Goal: Information Seeking & Learning: Learn about a topic

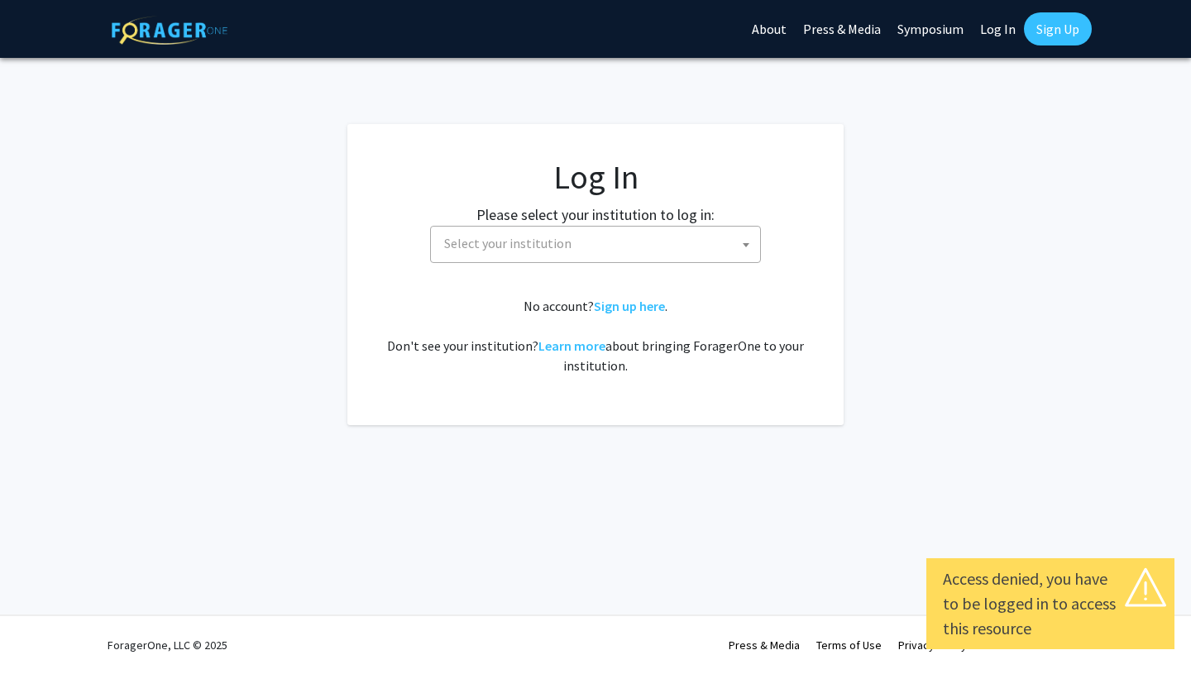
select select
click at [609, 251] on span "Select your institution" at bounding box center [598, 244] width 323 height 34
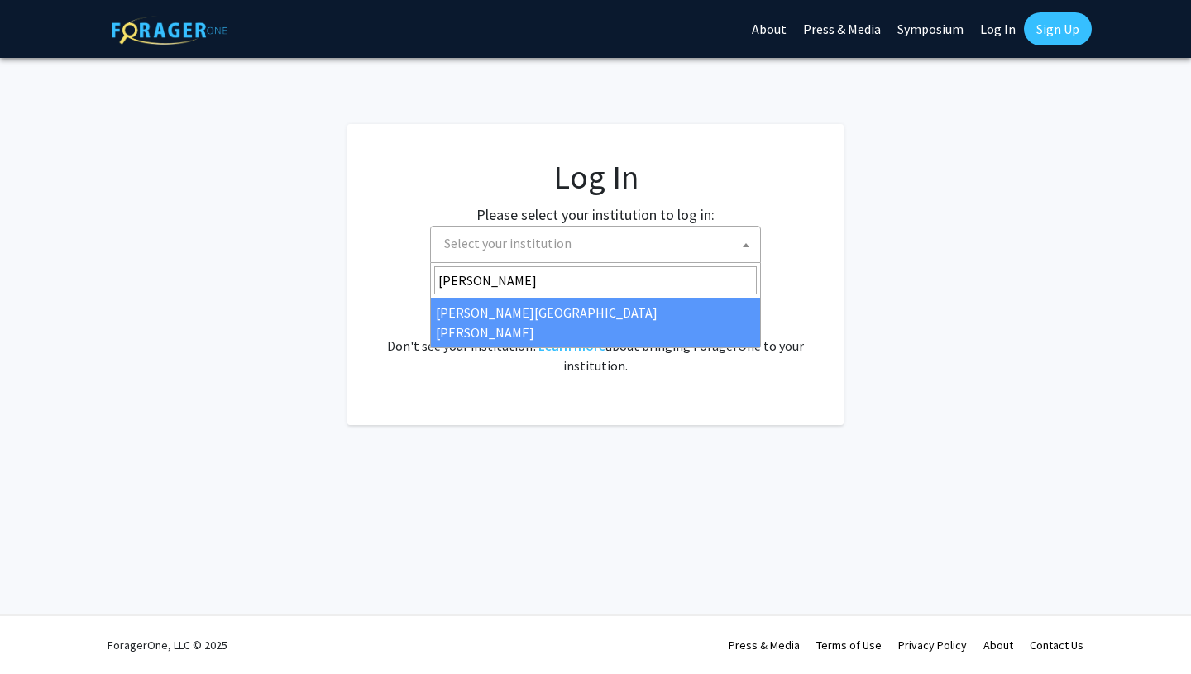
type input "[PERSON_NAME]"
select select "1"
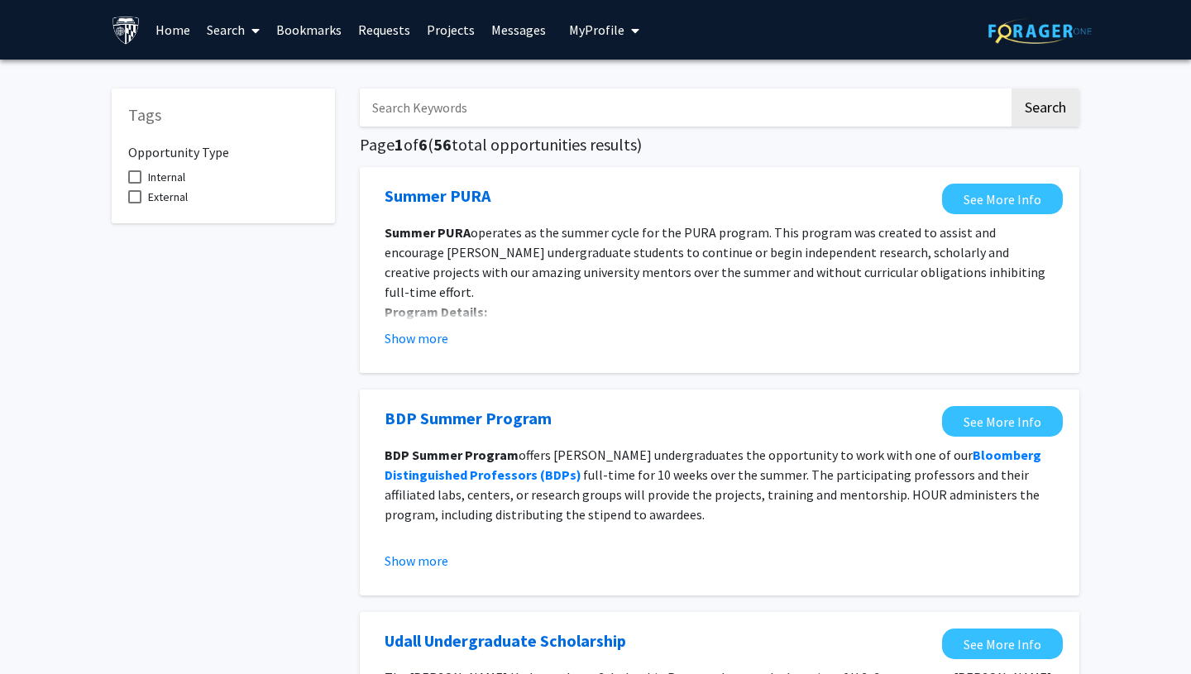
click at [252, 31] on icon at bounding box center [255, 30] width 8 height 13
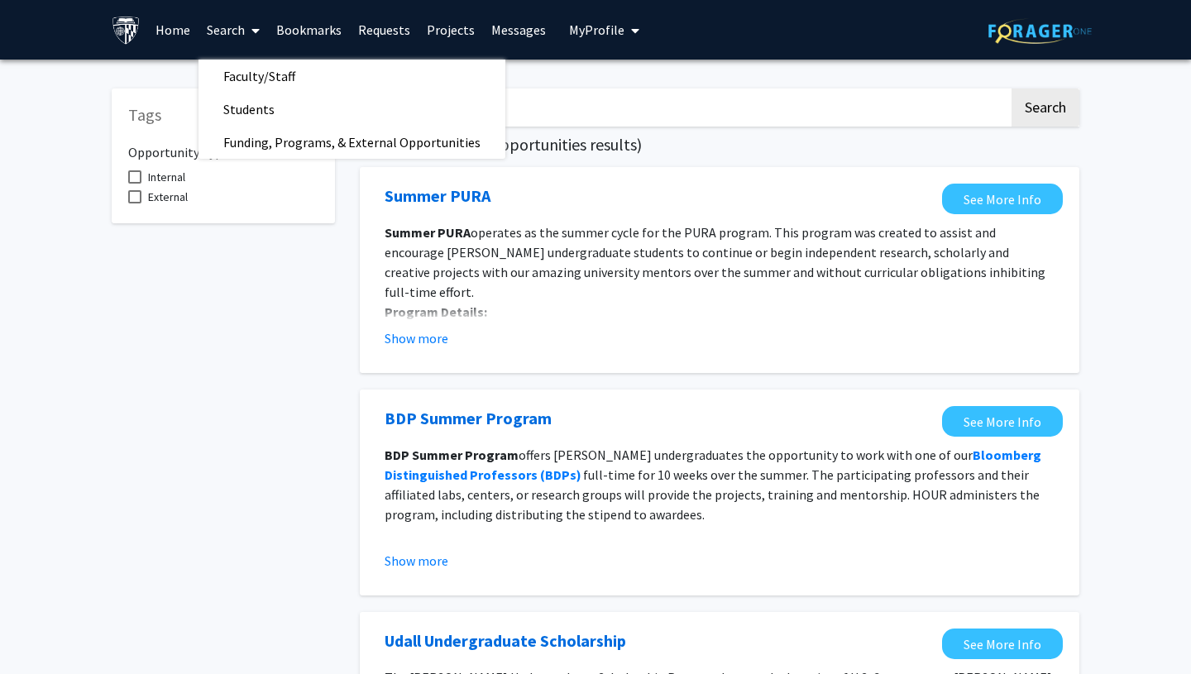
click at [168, 19] on link "Home" at bounding box center [172, 30] width 51 height 58
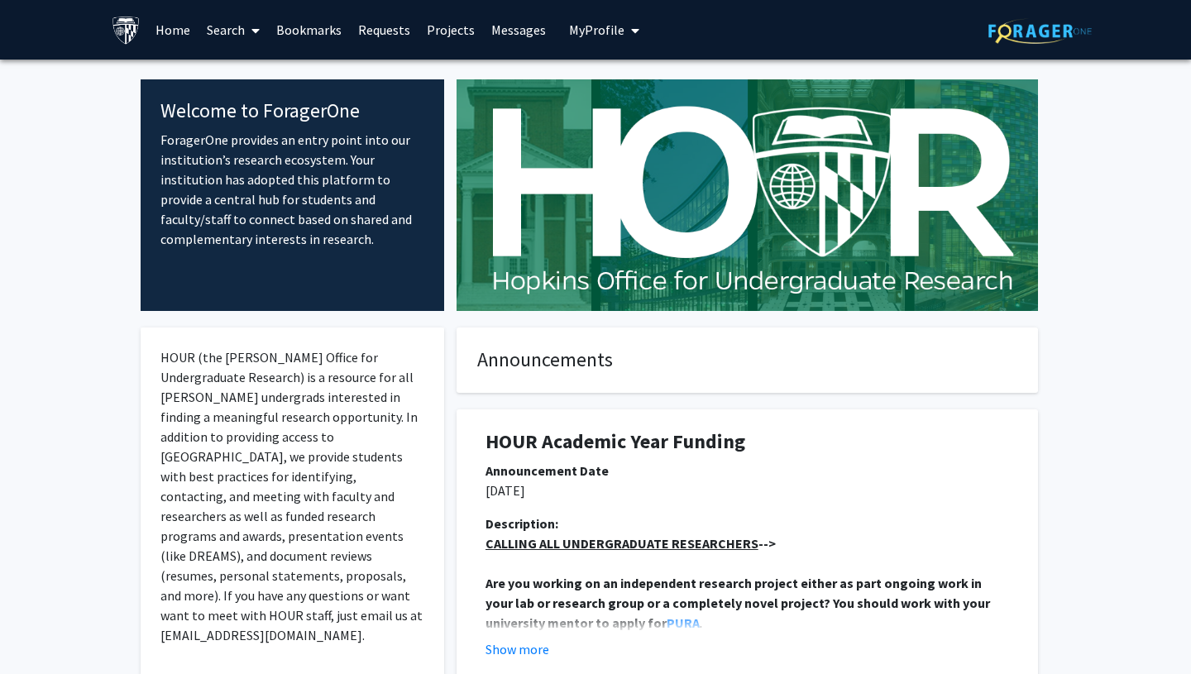
click at [244, 34] on link "Search" at bounding box center [232, 30] width 69 height 58
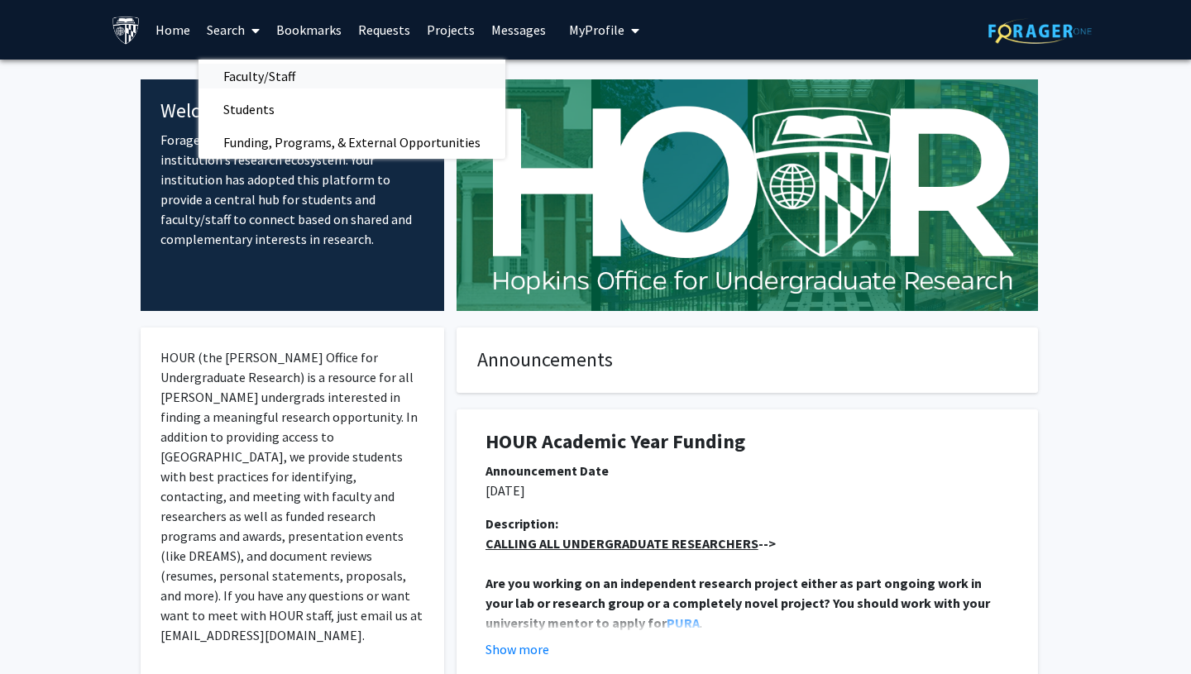
click at [260, 68] on span "Faculty/Staff" at bounding box center [259, 76] width 122 height 33
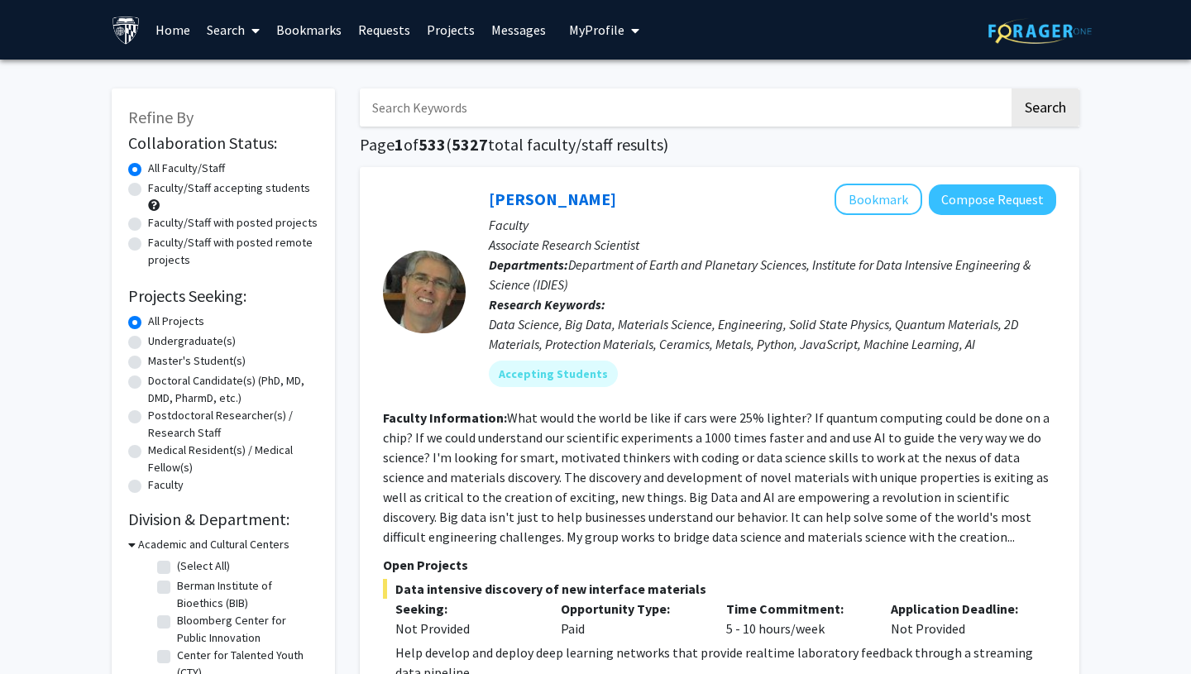
click at [148, 187] on label "Faculty/Staff accepting students" at bounding box center [229, 187] width 162 height 17
click at [148, 187] on input "Faculty/Staff accepting students" at bounding box center [153, 184] width 11 height 11
radio input "true"
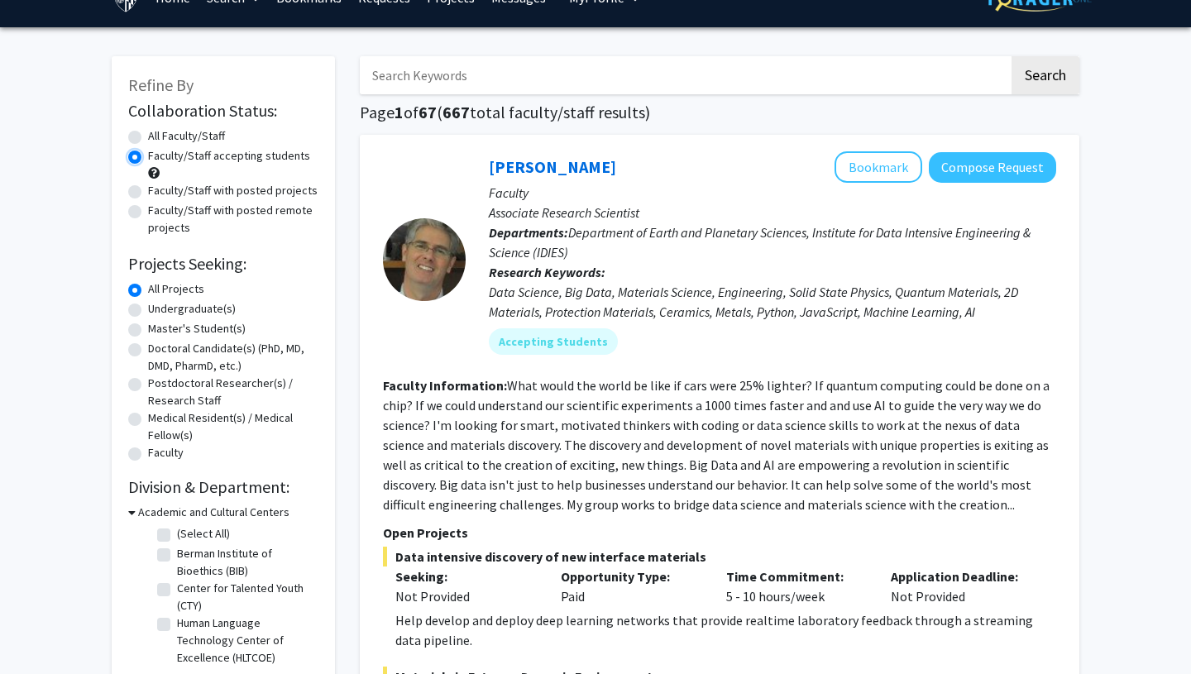
scroll to position [35, 0]
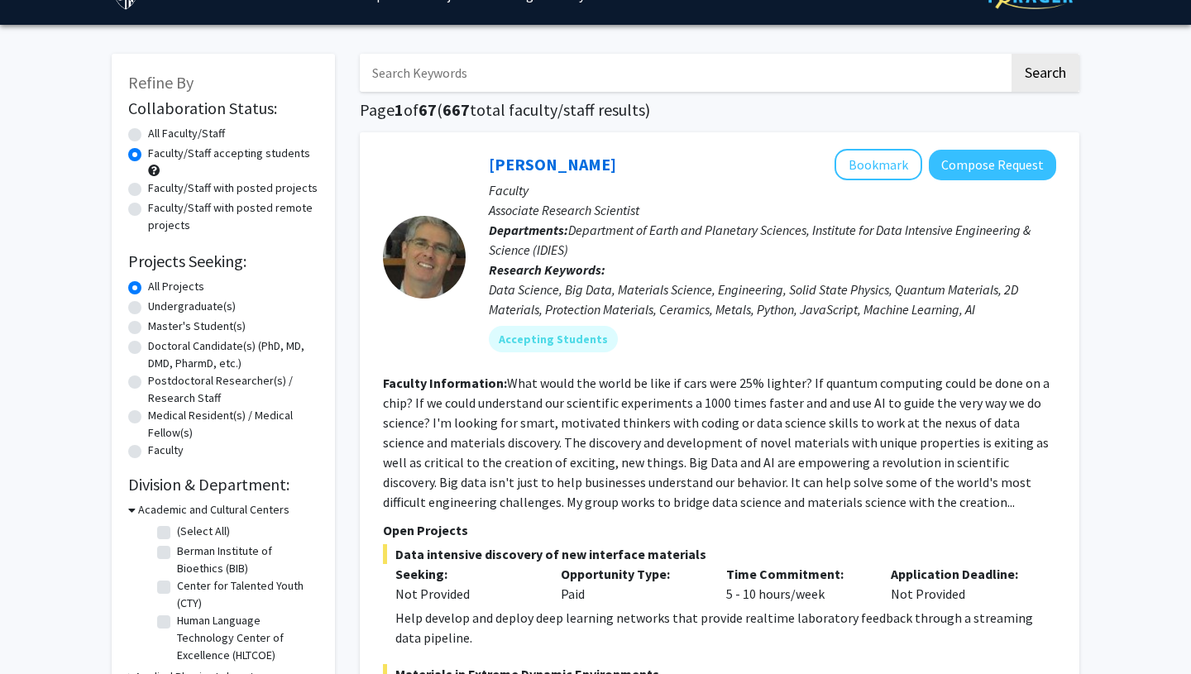
click at [148, 307] on label "Undergraduate(s)" at bounding box center [192, 306] width 88 height 17
click at [148, 307] on input "Undergraduate(s)" at bounding box center [153, 303] width 11 height 11
radio input "true"
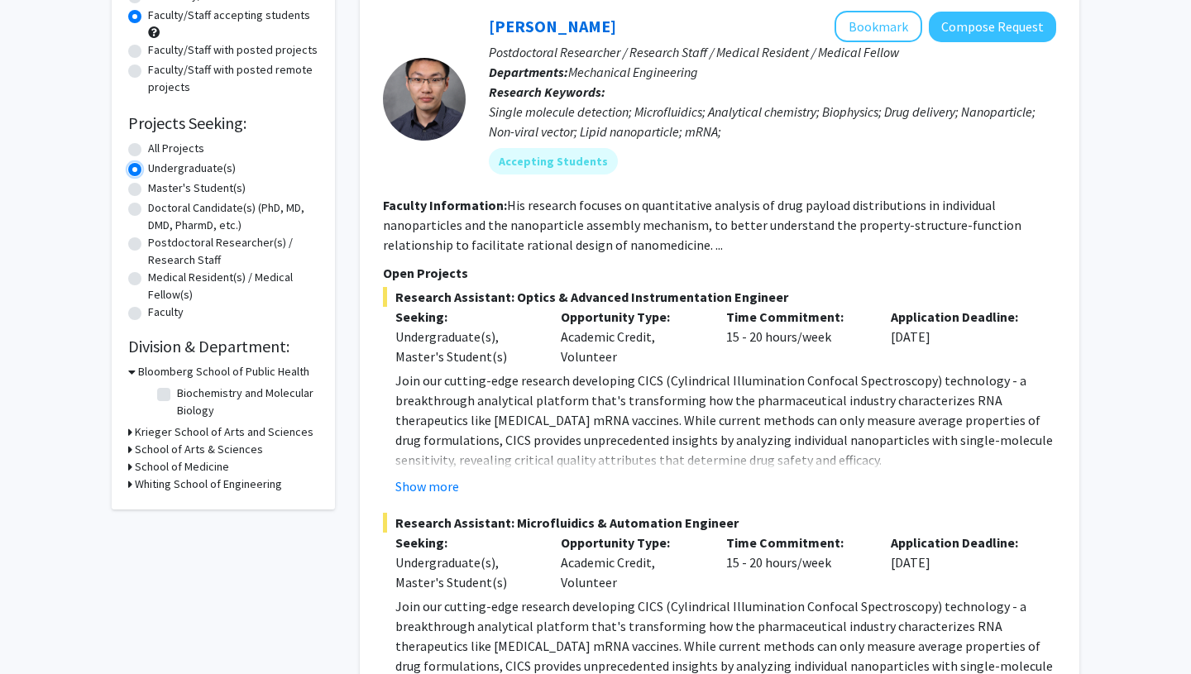
scroll to position [177, 0]
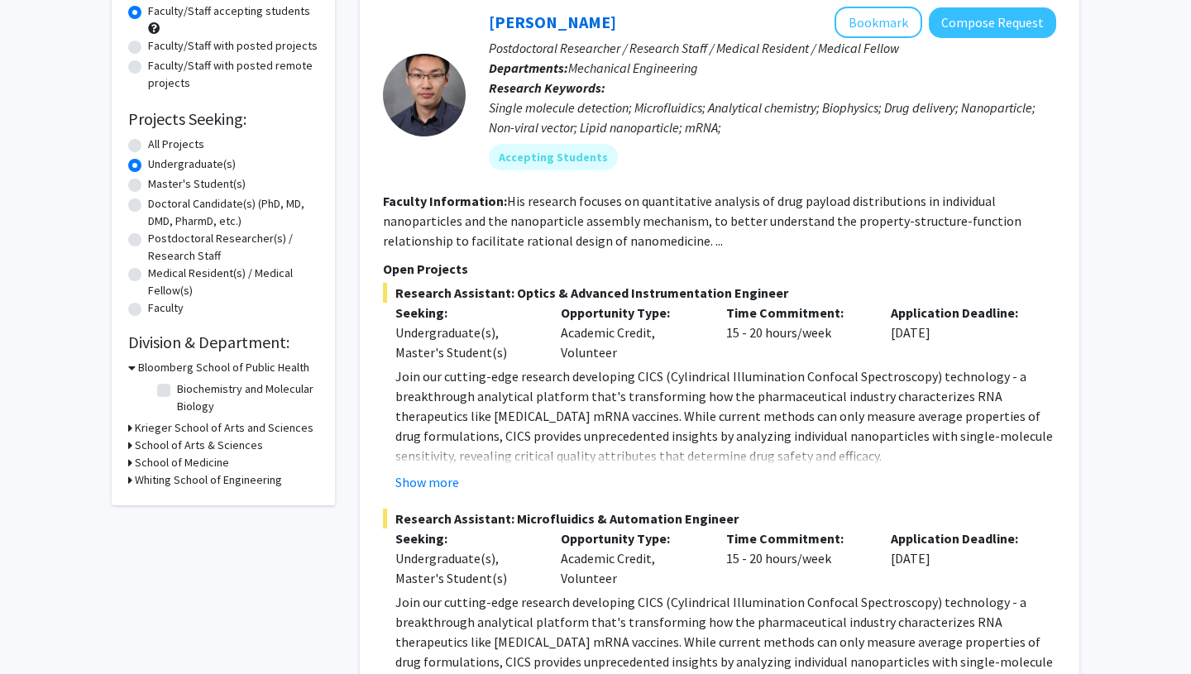
click at [127, 423] on div "Refine By Collaboration Status: Collaboration Status All Faculty/Staff Collabor…" at bounding box center [223, 209] width 223 height 594
click at [133, 432] on div "Krieger School of Arts and Sciences" at bounding box center [223, 427] width 190 height 17
click at [128, 430] on icon at bounding box center [130, 427] width 4 height 17
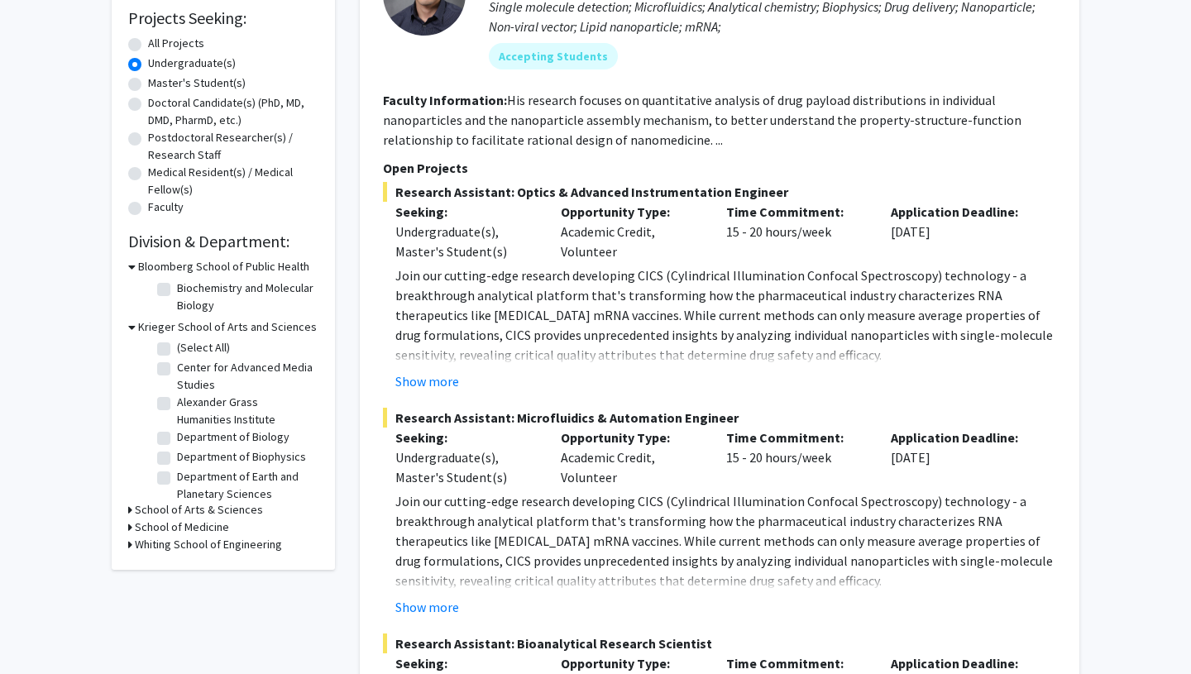
scroll to position [0, 0]
click at [130, 529] on icon at bounding box center [130, 527] width 4 height 17
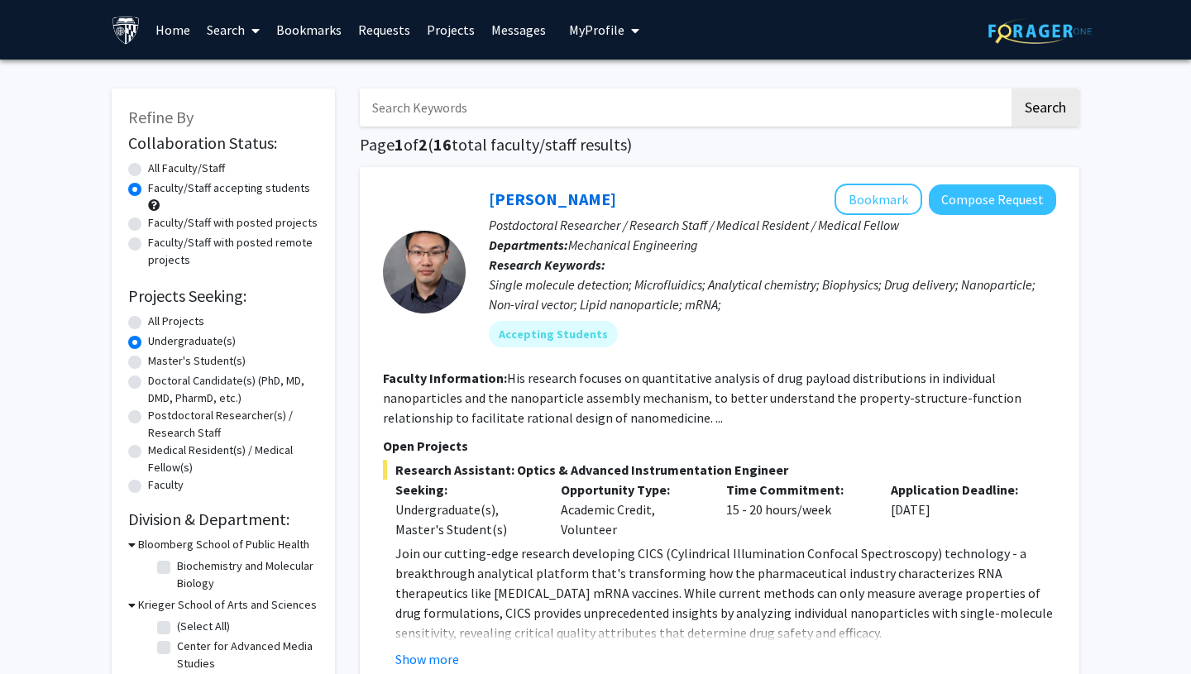
click at [148, 224] on label "Faculty/Staff with posted projects" at bounding box center [233, 222] width 170 height 17
click at [148, 224] on input "Faculty/Staff with posted projects" at bounding box center [153, 219] width 11 height 11
radio input "true"
click at [511, 117] on input "Search Keywords" at bounding box center [684, 107] width 649 height 38
type input "neuroscience"
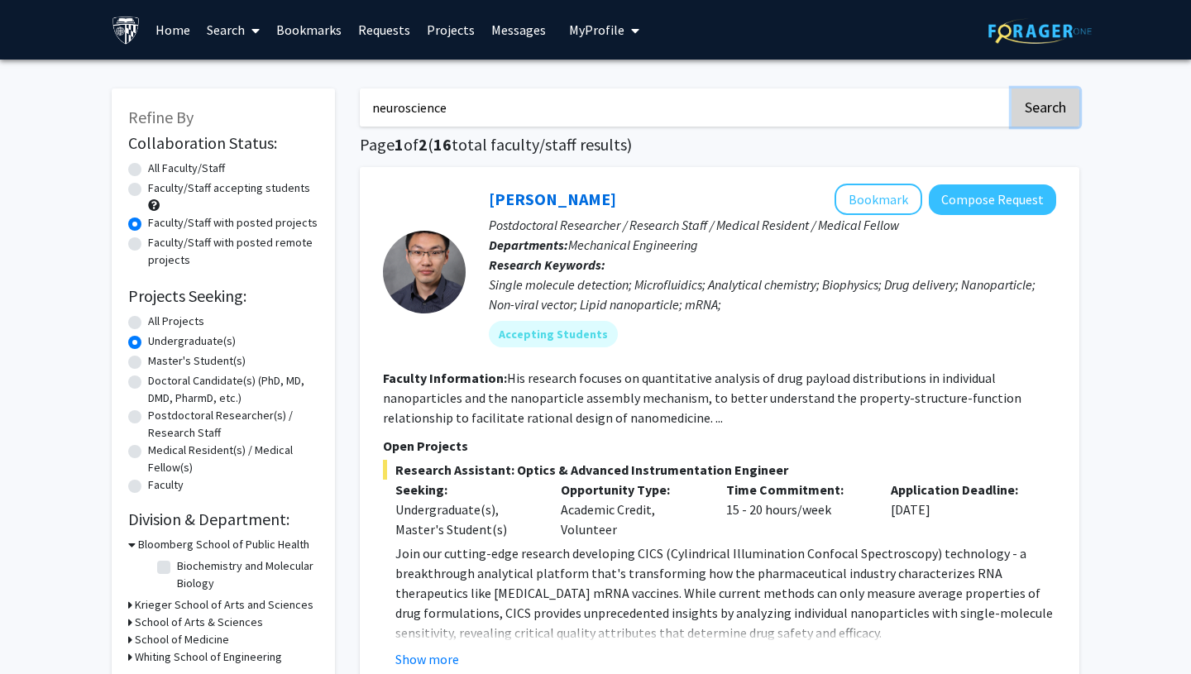
click at [1044, 118] on button "Search" at bounding box center [1045, 107] width 68 height 38
radio input "true"
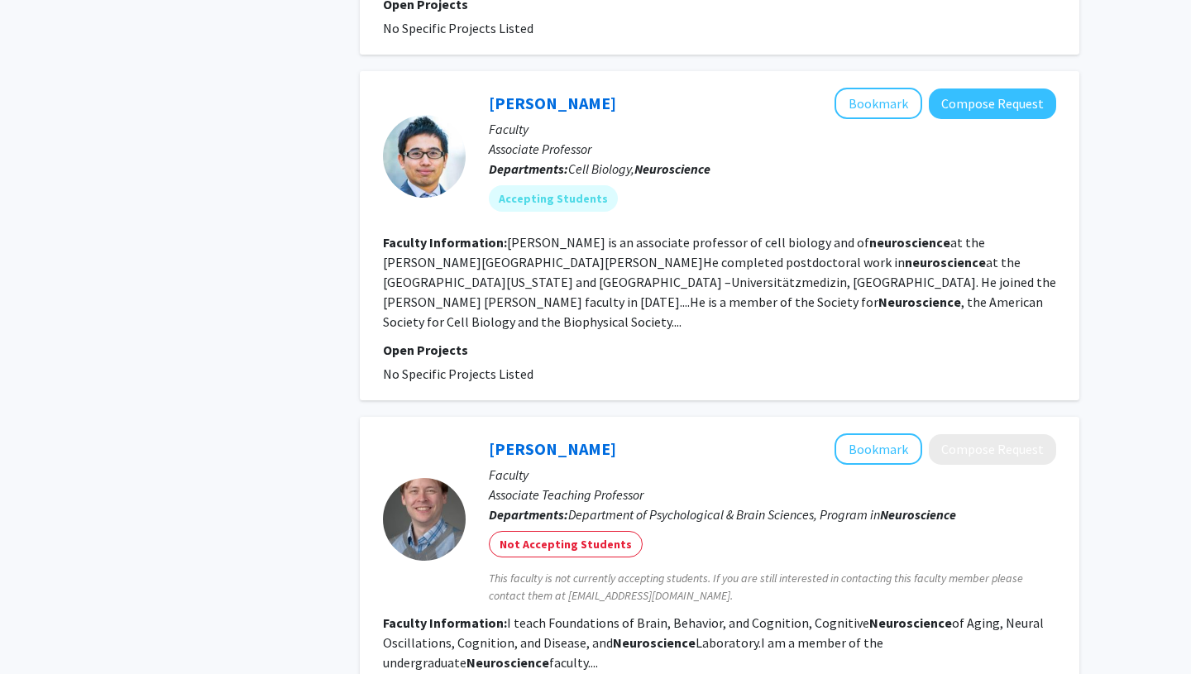
scroll to position [1217, 0]
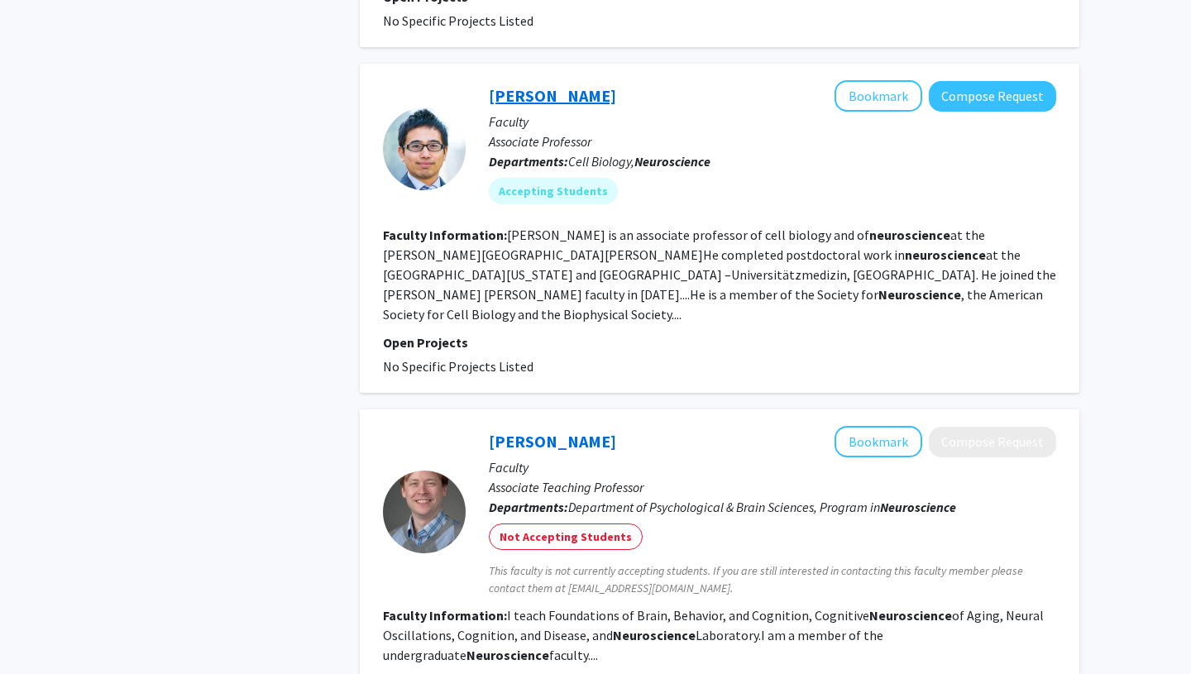
click at [572, 95] on link "[PERSON_NAME]" at bounding box center [552, 95] width 127 height 21
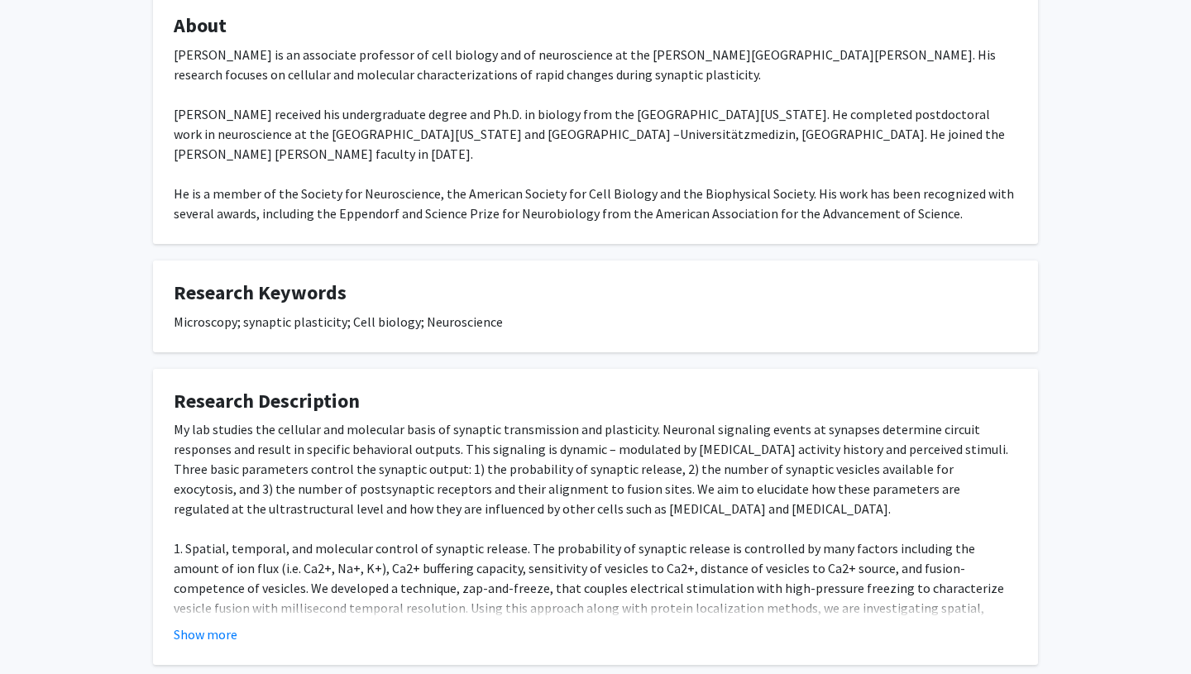
scroll to position [381, 0]
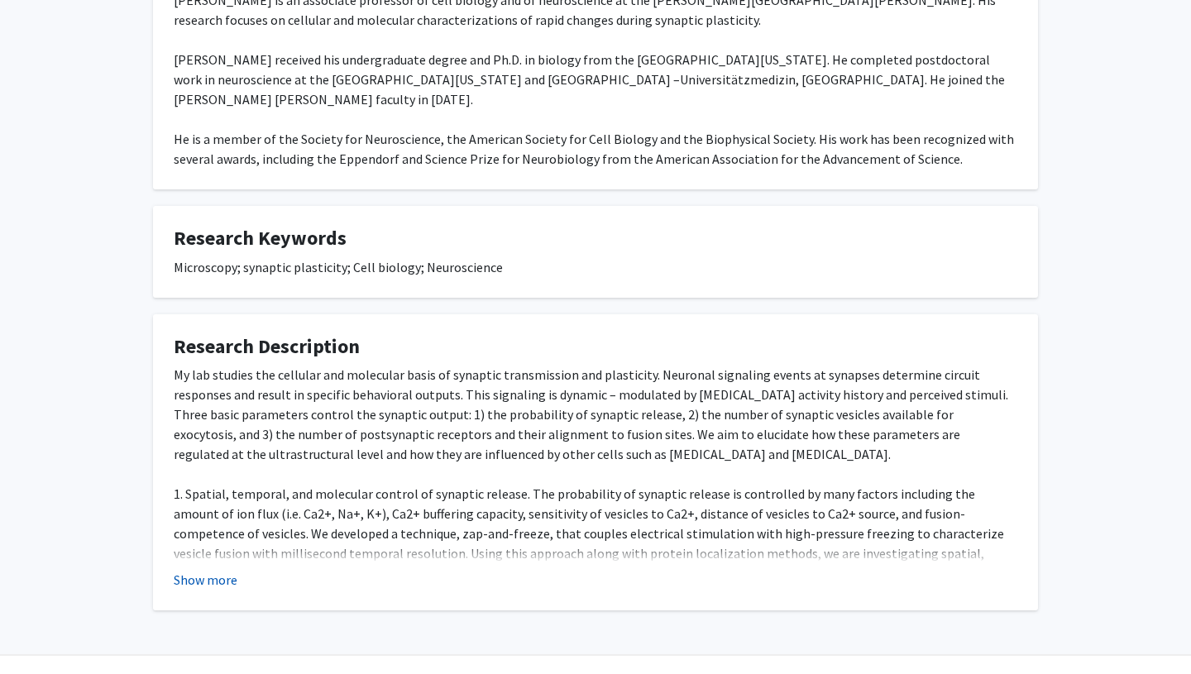
click at [201, 570] on button "Show more" at bounding box center [206, 580] width 64 height 20
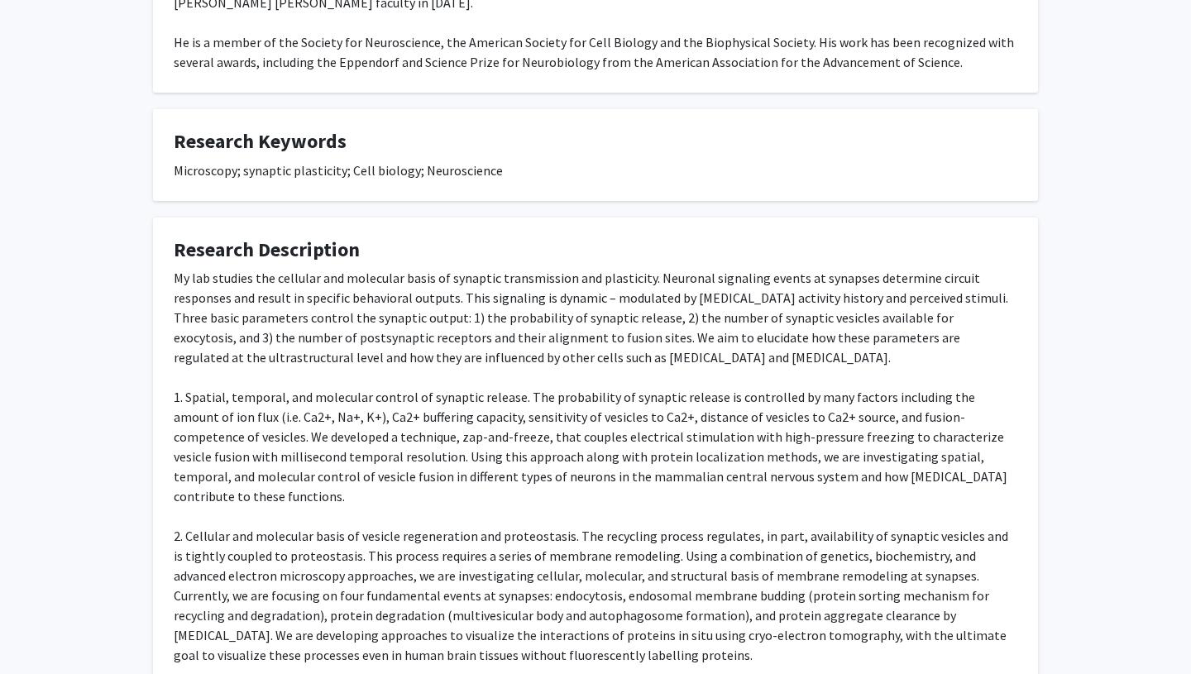
scroll to position [0, 0]
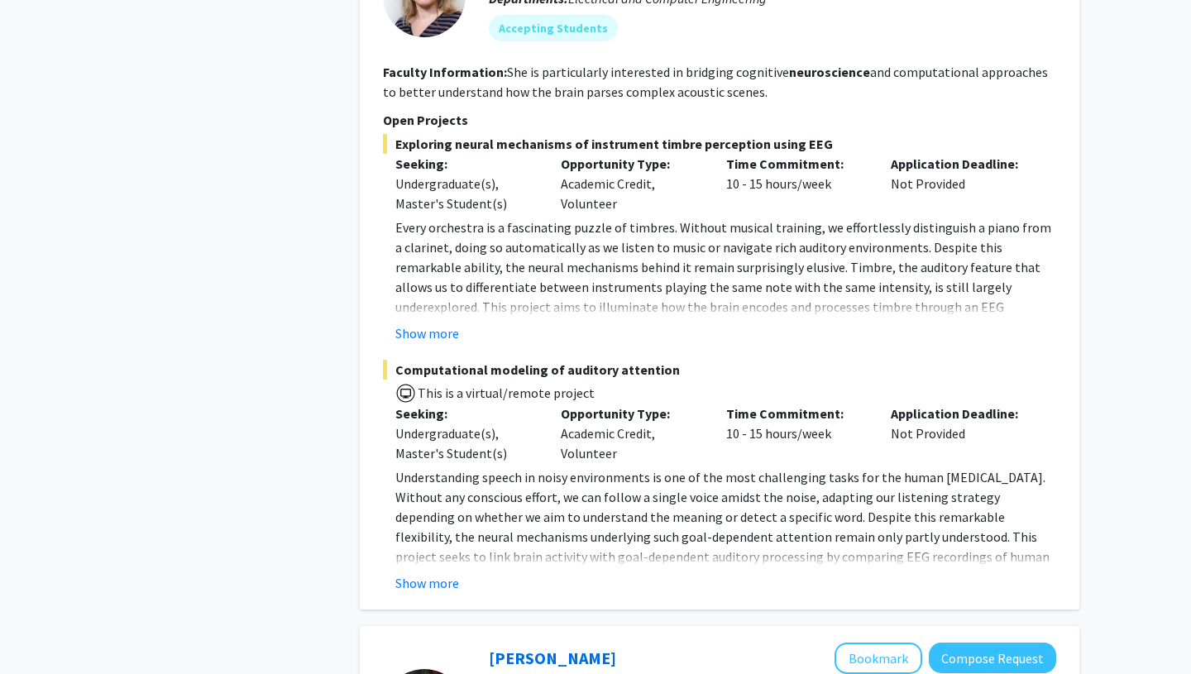
scroll to position [3049, 0]
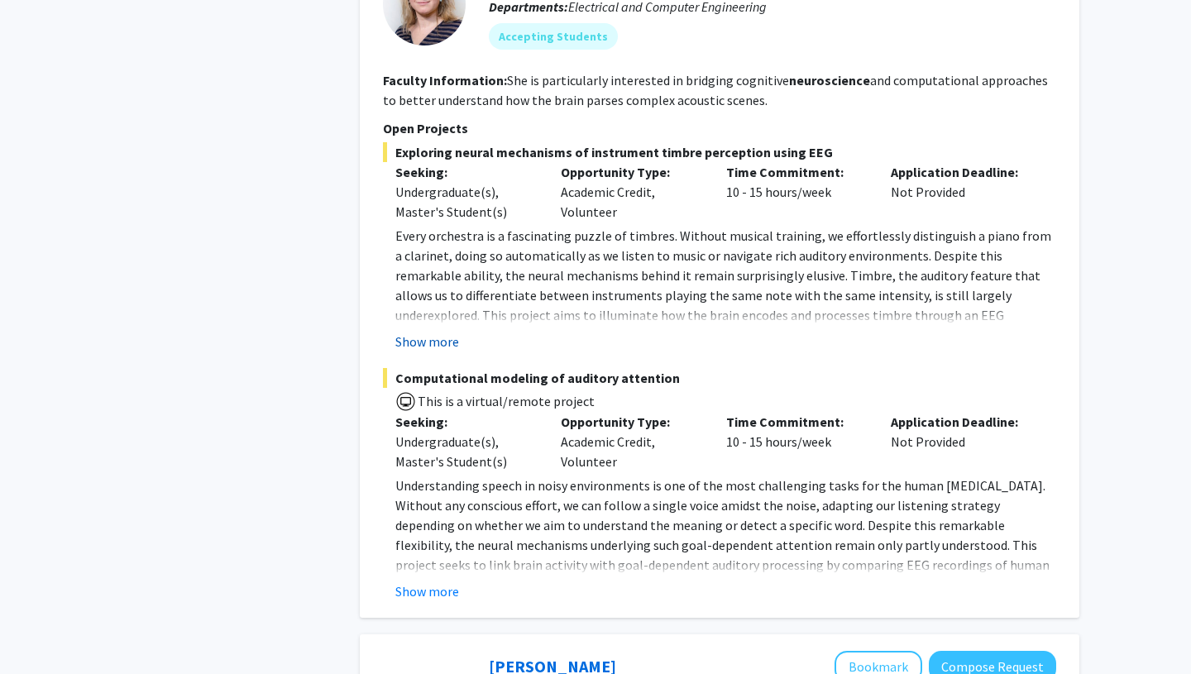
click at [433, 332] on button "Show more" at bounding box center [427, 342] width 64 height 20
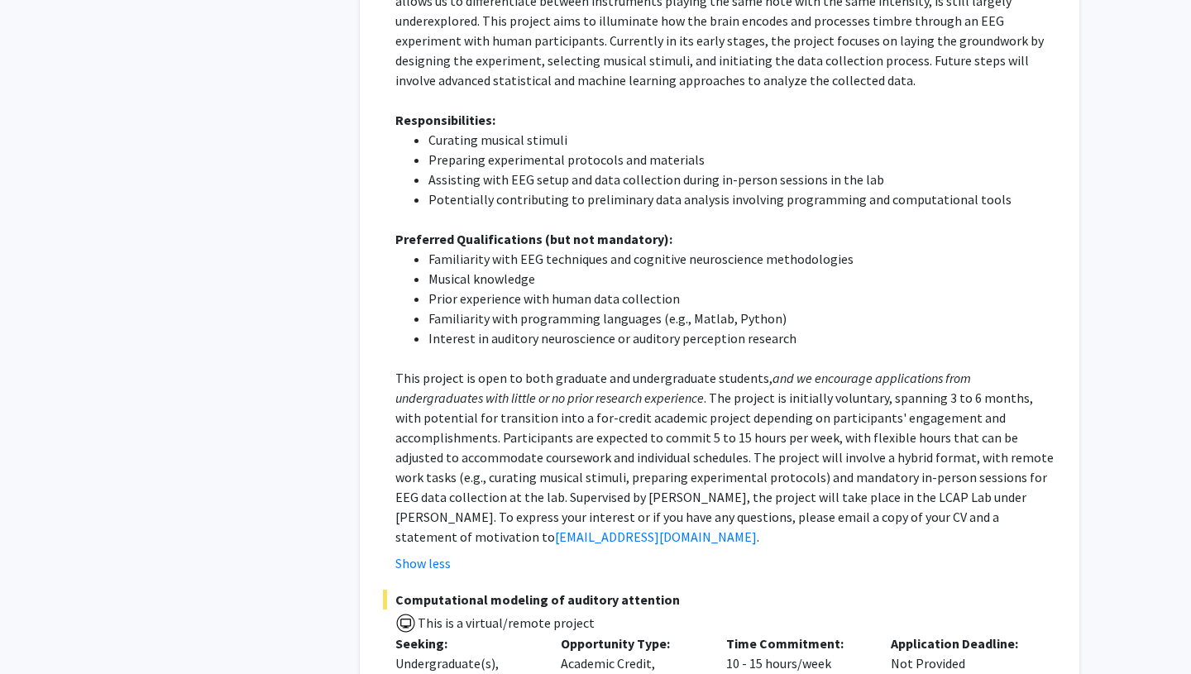
scroll to position [3340, 0]
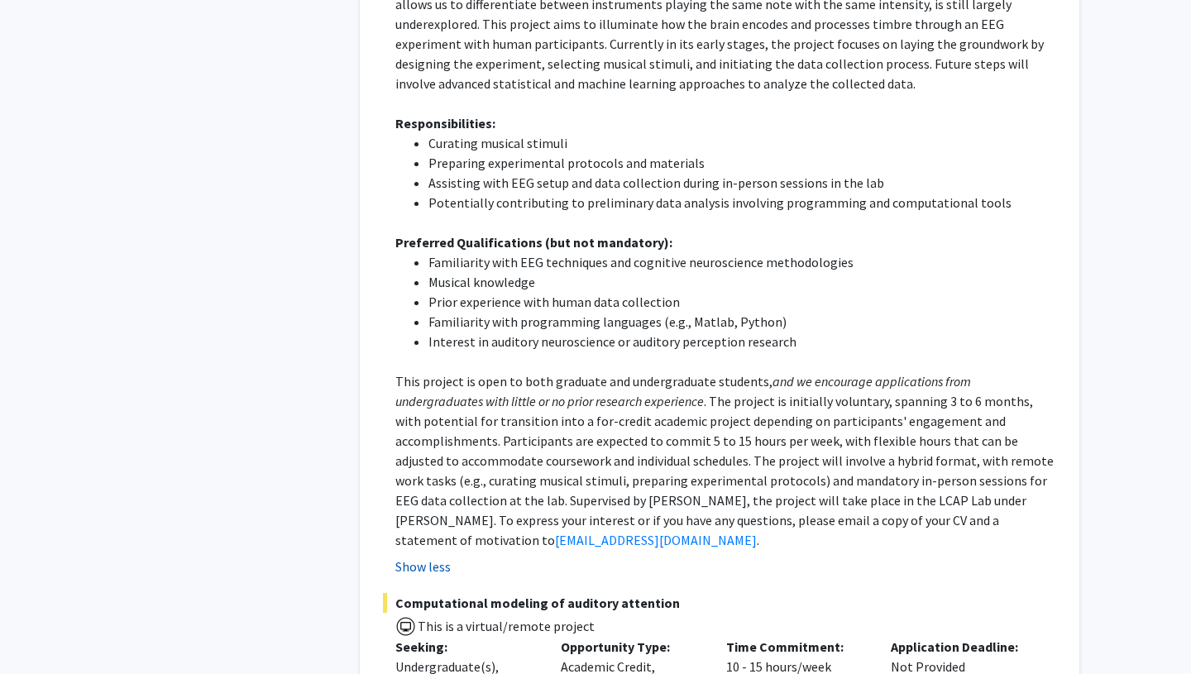
click at [430, 557] on button "Show less" at bounding box center [422, 567] width 55 height 20
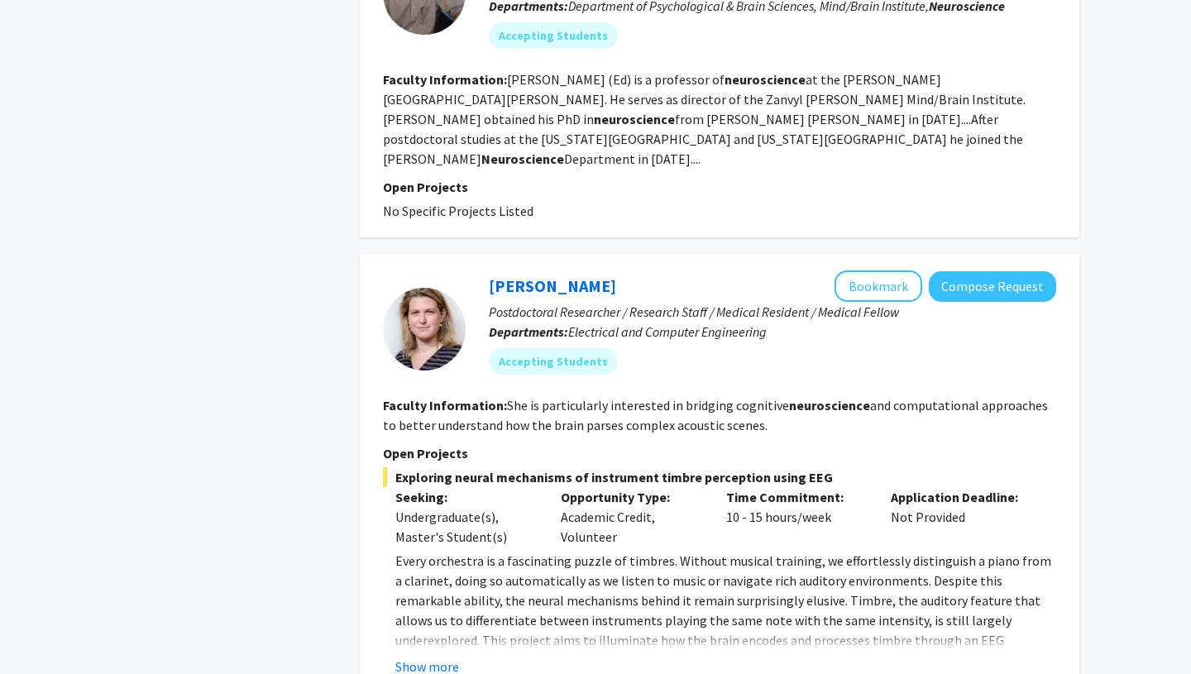
scroll to position [2717, 0]
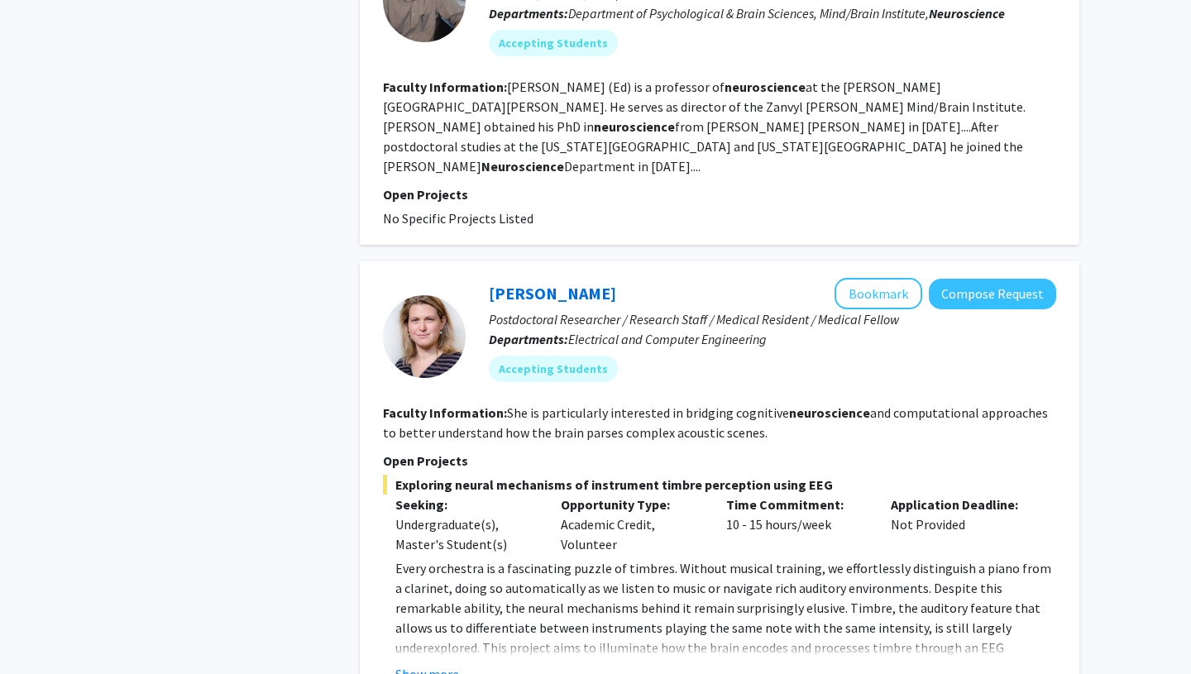
click at [529, 283] on link "[PERSON_NAME]" at bounding box center [552, 293] width 127 height 21
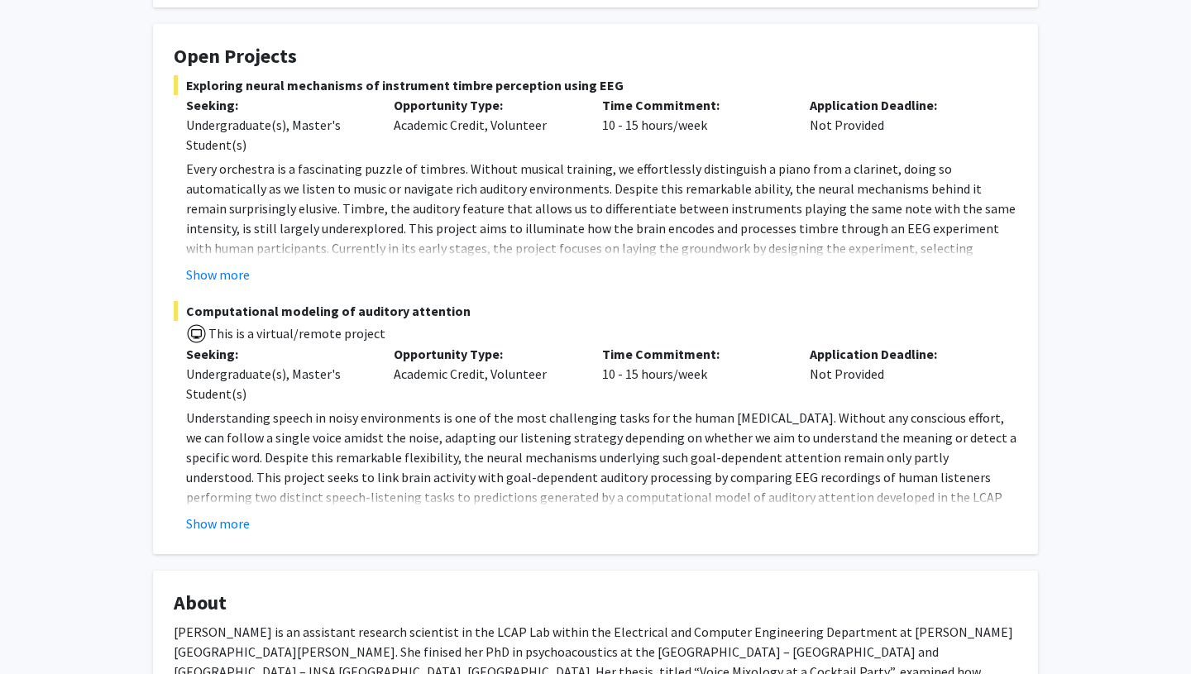
scroll to position [194, 0]
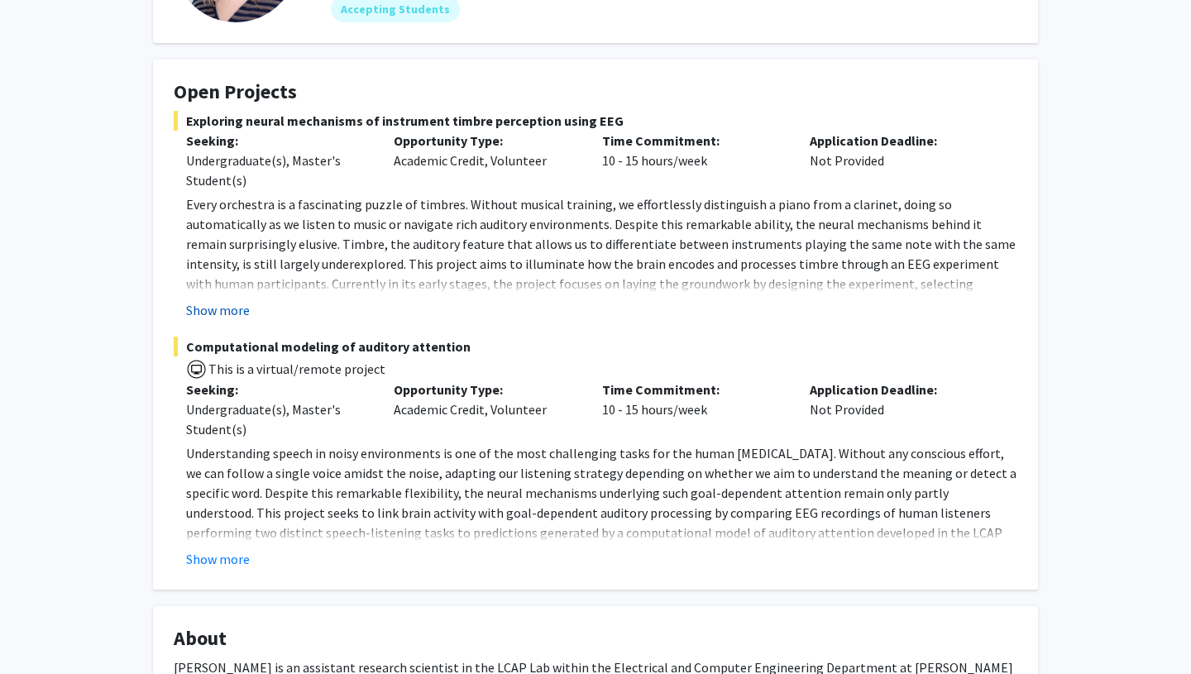
click at [222, 308] on button "Show more" at bounding box center [218, 310] width 64 height 20
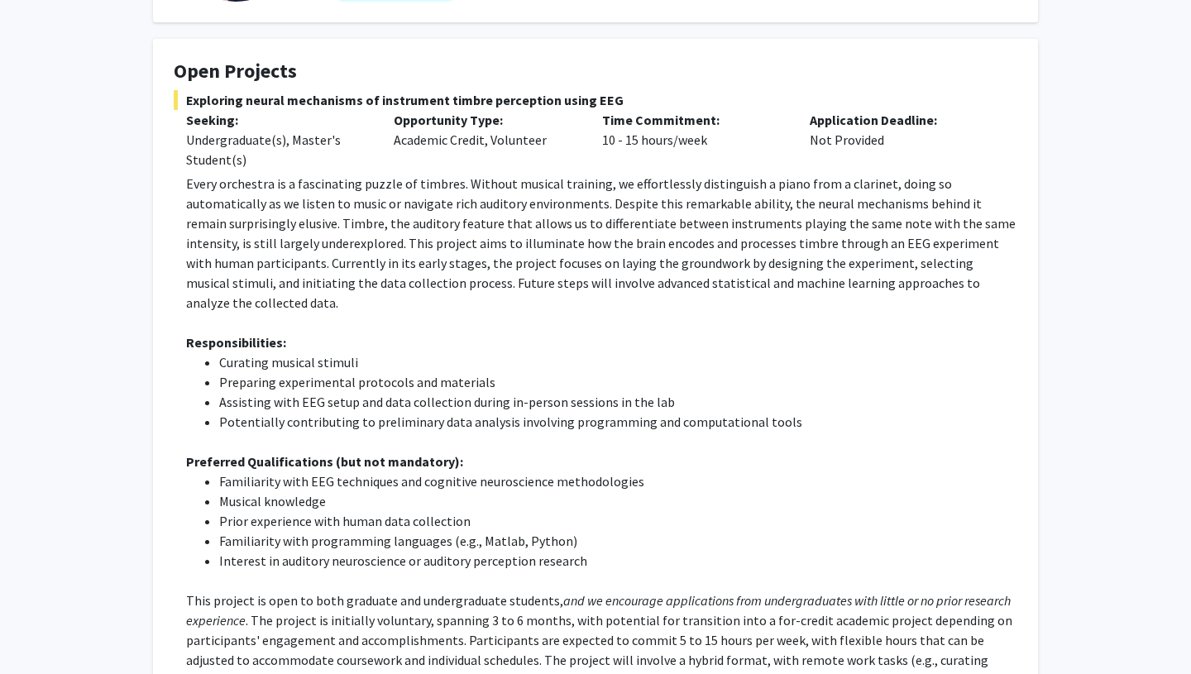
scroll to position [303, 0]
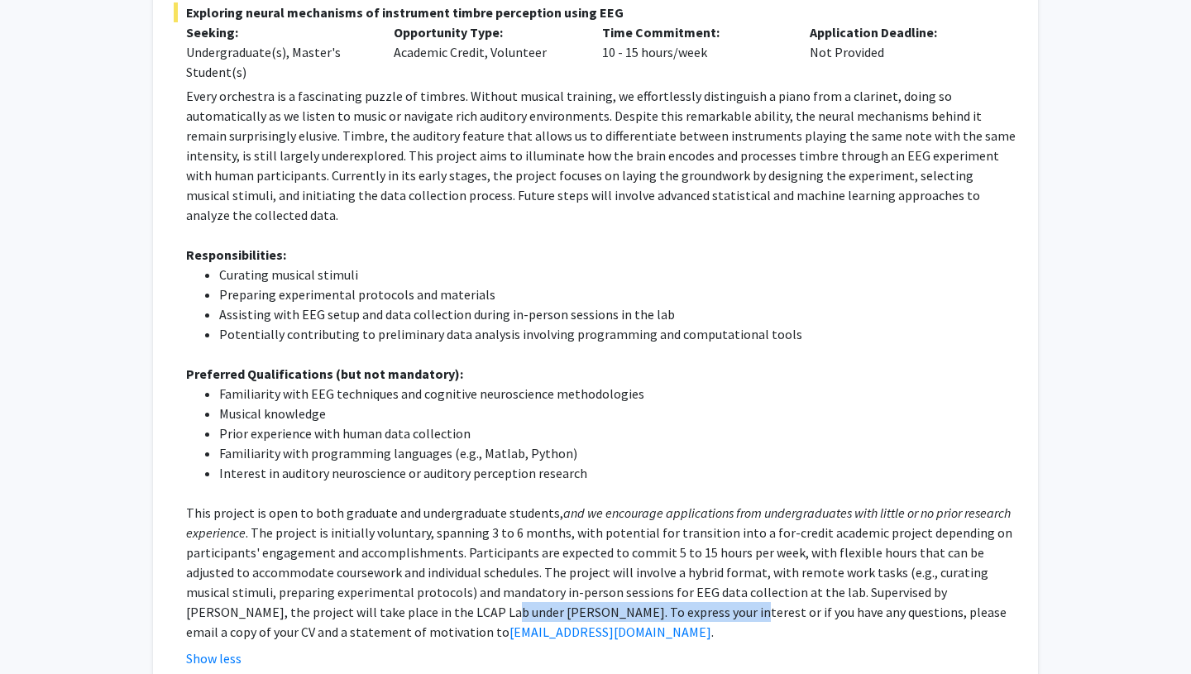
drag, startPoint x: 341, startPoint y: 591, endPoint x: 572, endPoint y: 590, distance: 231.6
click at [572, 590] on p "This project is open to both graduate and undergraduate students, and we encour…" at bounding box center [601, 572] width 831 height 139
copy p "LCAP Lab under [PERSON_NAME]"
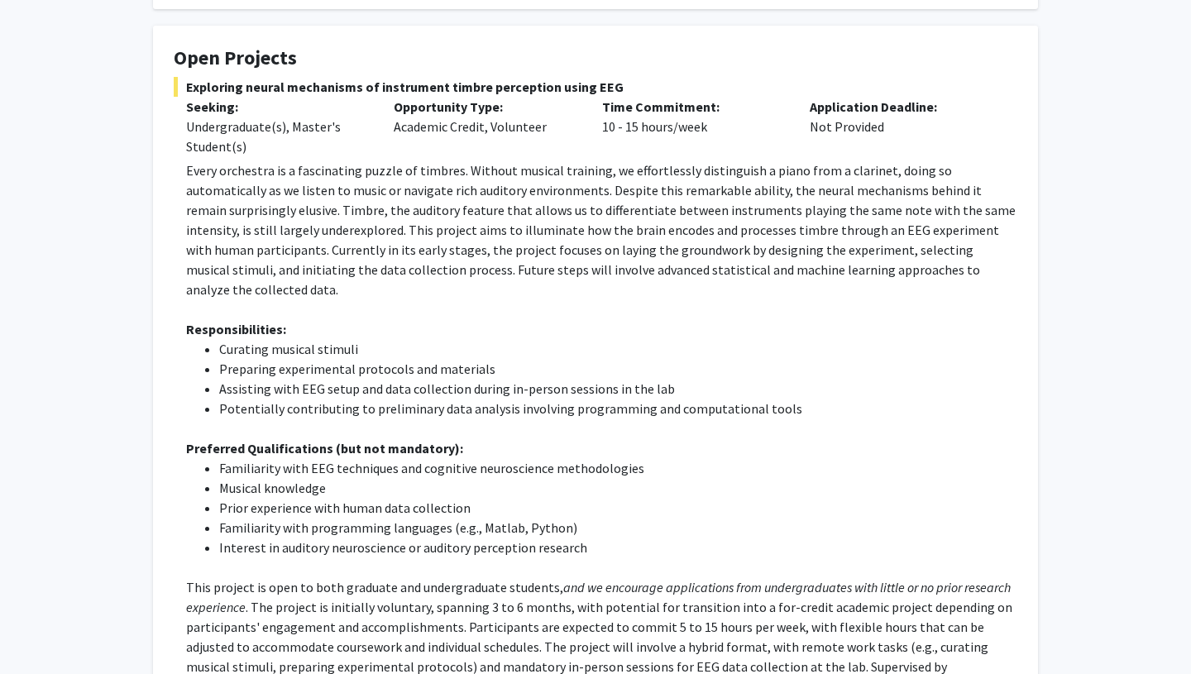
scroll to position [313, 0]
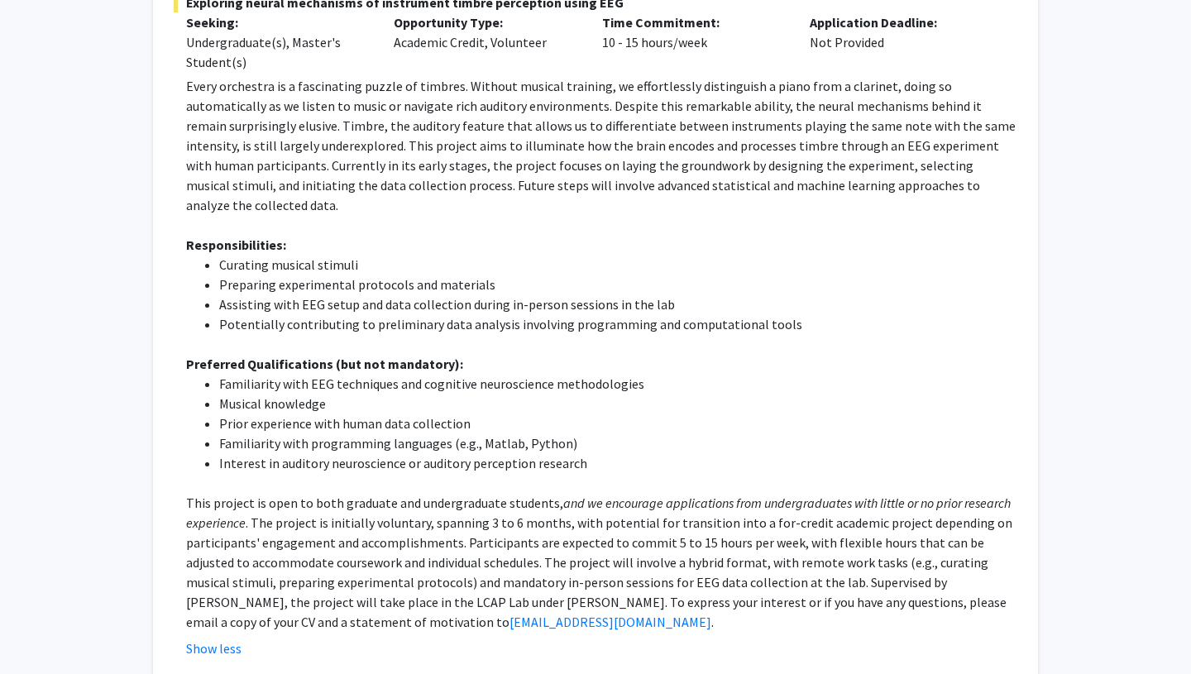
click at [679, 354] on p "Preferred Qualifications (but not mandatory):" at bounding box center [601, 364] width 831 height 20
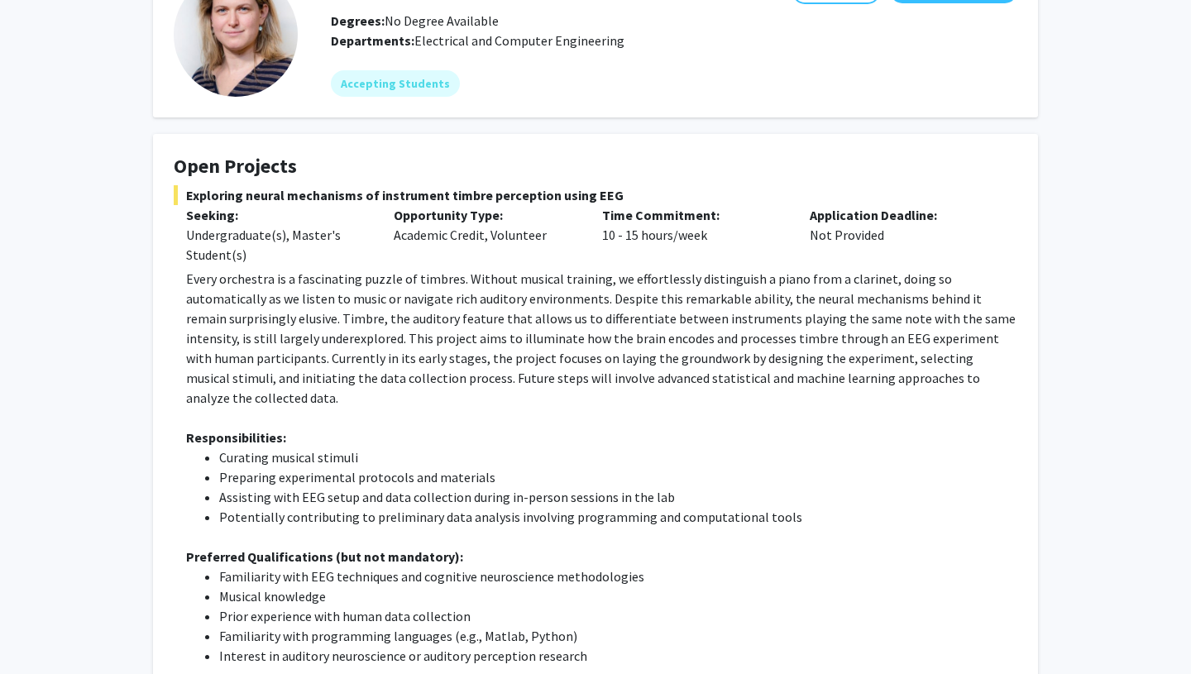
scroll to position [126, 0]
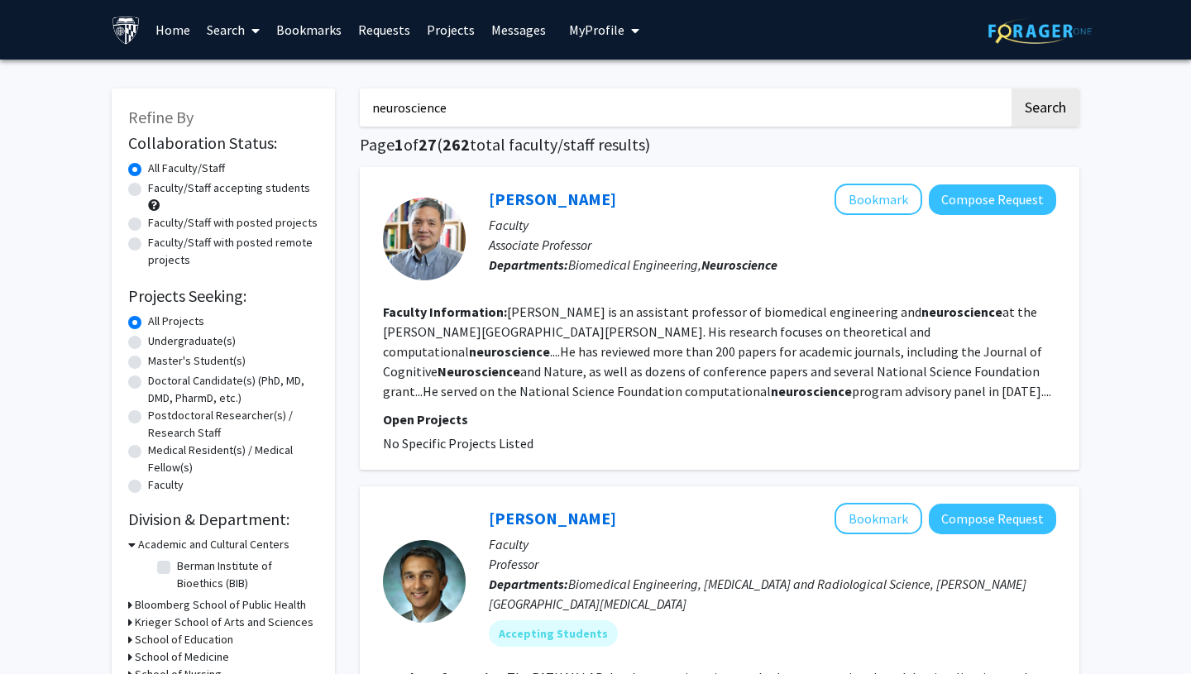
click at [148, 341] on label "Undergraduate(s)" at bounding box center [192, 340] width 88 height 17
click at [148, 341] on input "Undergraduate(s)" at bounding box center [153, 337] width 11 height 11
radio input "true"
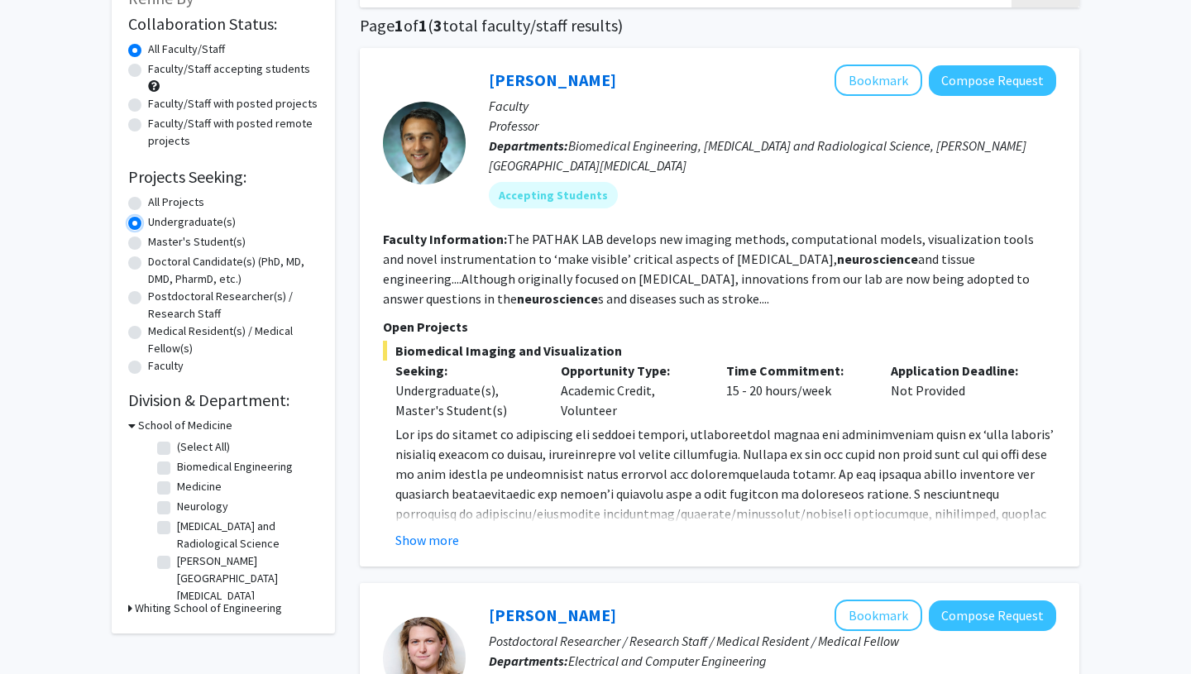
scroll to position [29, 0]
